Goal: Find specific page/section: Find specific page/section

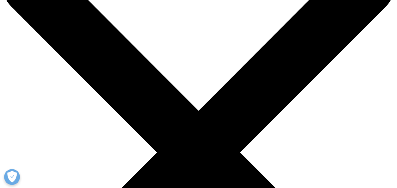
scroll to position [63, 0]
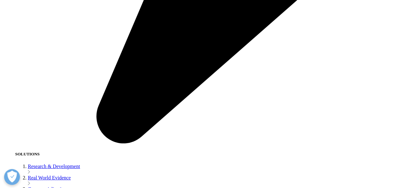
scroll to position [916, 0]
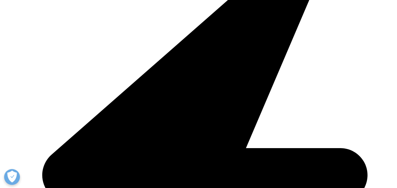
scroll to position [853, 0]
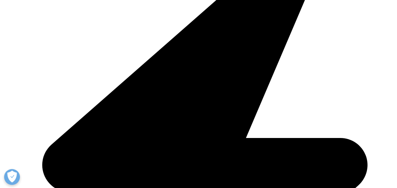
drag, startPoint x: 140, startPoint y: 78, endPoint x: 5, endPoint y: -3, distance: 157.5
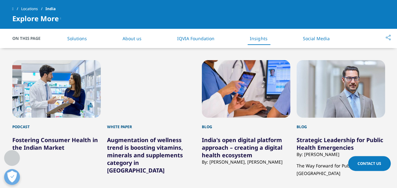
drag, startPoint x: 5, startPoint y: -3, endPoint x: 293, endPoint y: 167, distance: 334.3
click at [293, 167] on div "Presentation Indian Pharmaceutical Business Quarterly Insights – Q3 2024 Presen…" at bounding box center [198, 132] width 373 height 171
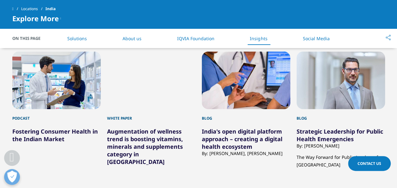
scroll to position [884, 0]
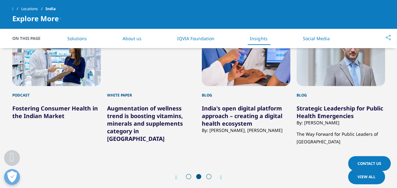
click at [220, 175] on icon "Next slide" at bounding box center [221, 177] width 2 height 5
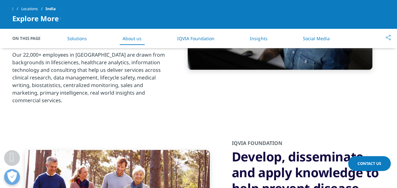
scroll to position [474, 0]
